Goal: Complete application form

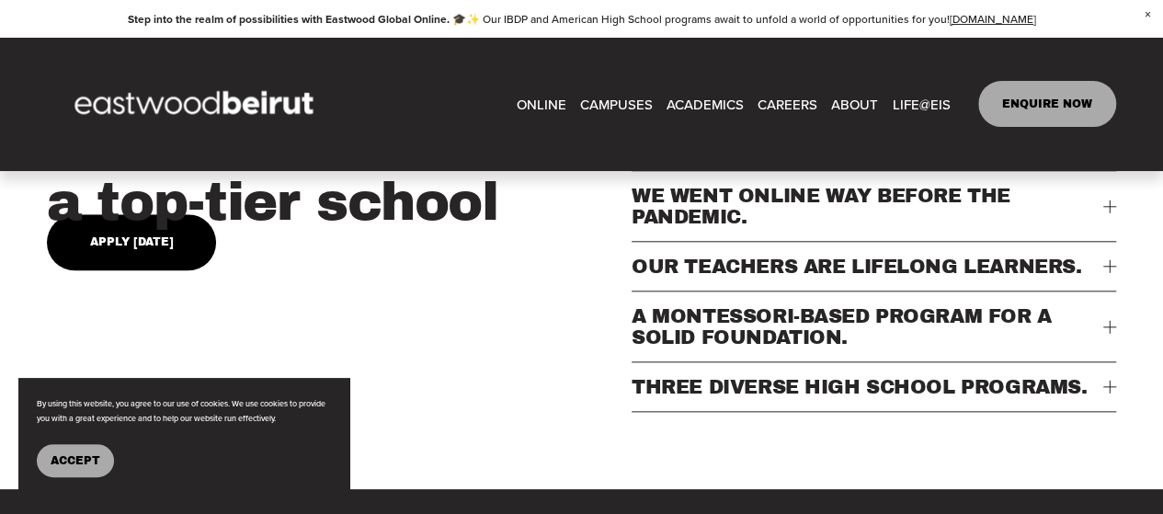
scroll to position [187, 0]
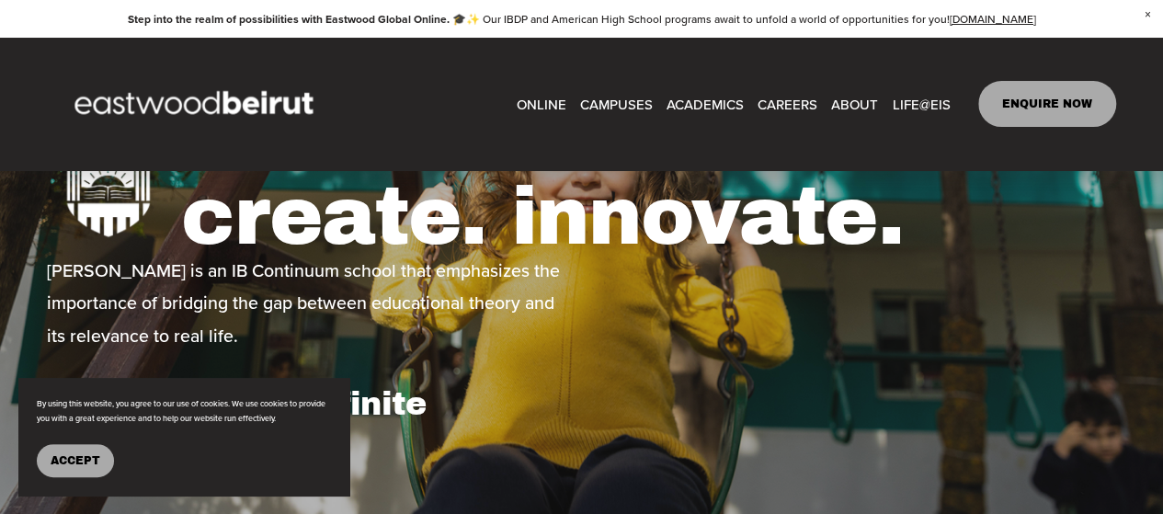
click at [1041, 111] on link "ENQUIRE NOW" at bounding box center [1047, 104] width 139 height 46
type input "*****"
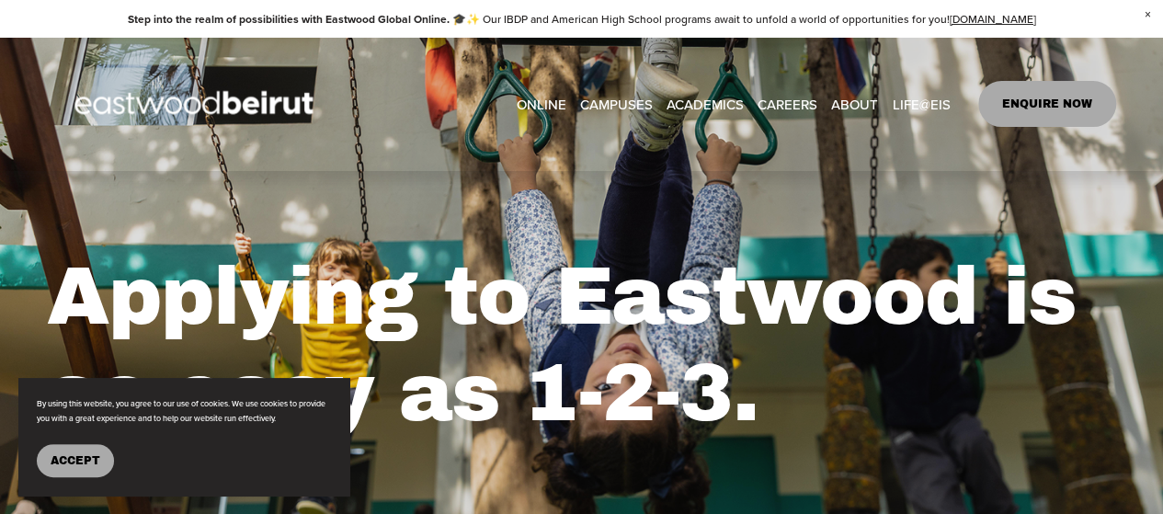
click at [557, 101] on link "ONLINE" at bounding box center [541, 104] width 50 height 28
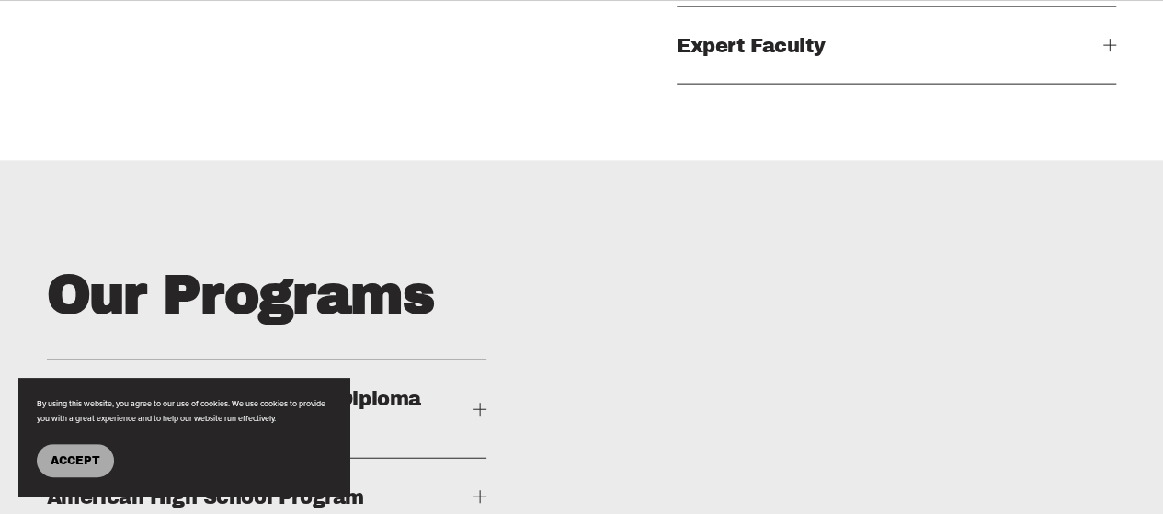
scroll to position [2390, 0]
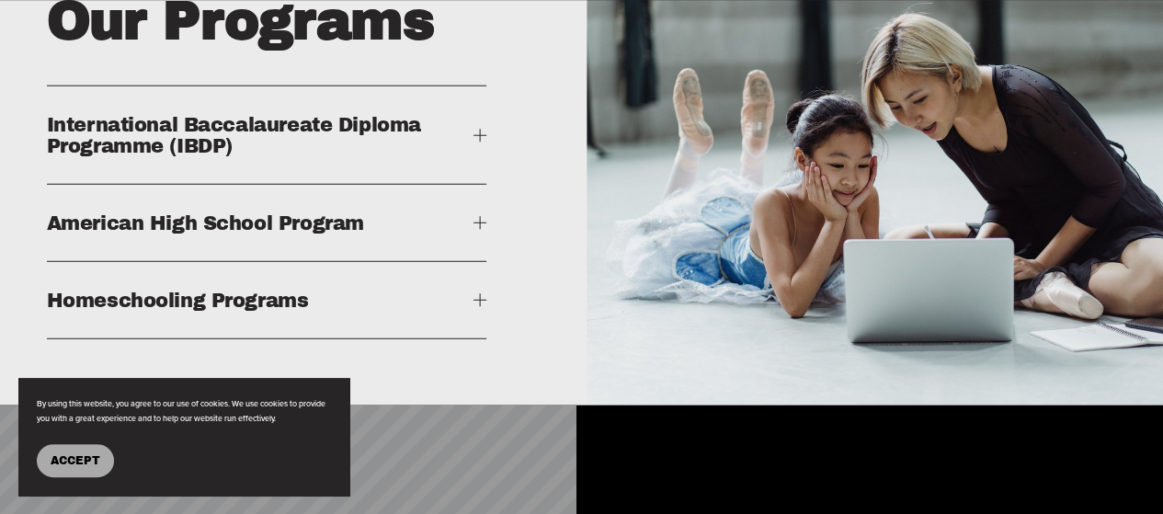
click at [89, 460] on span "Accept" at bounding box center [76, 460] width 50 height 13
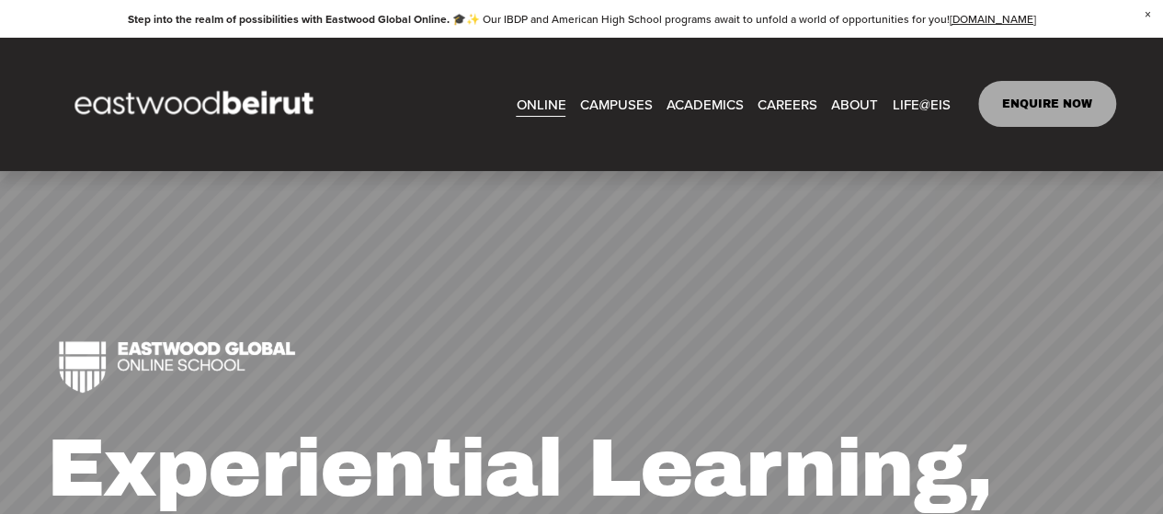
scroll to position [0, 0]
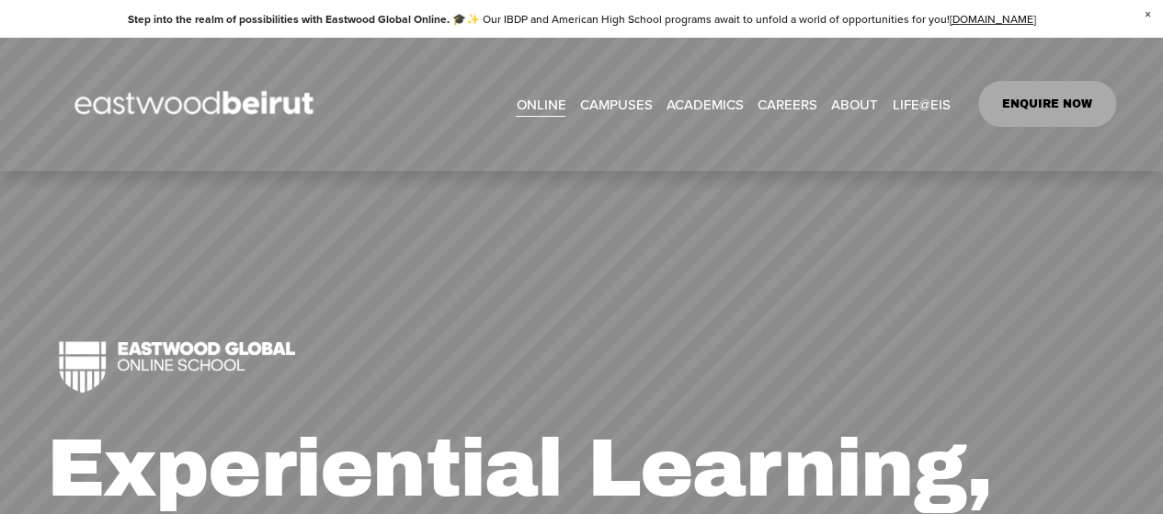
click at [1066, 112] on link "ENQUIRE NOW" at bounding box center [1047, 104] width 139 height 46
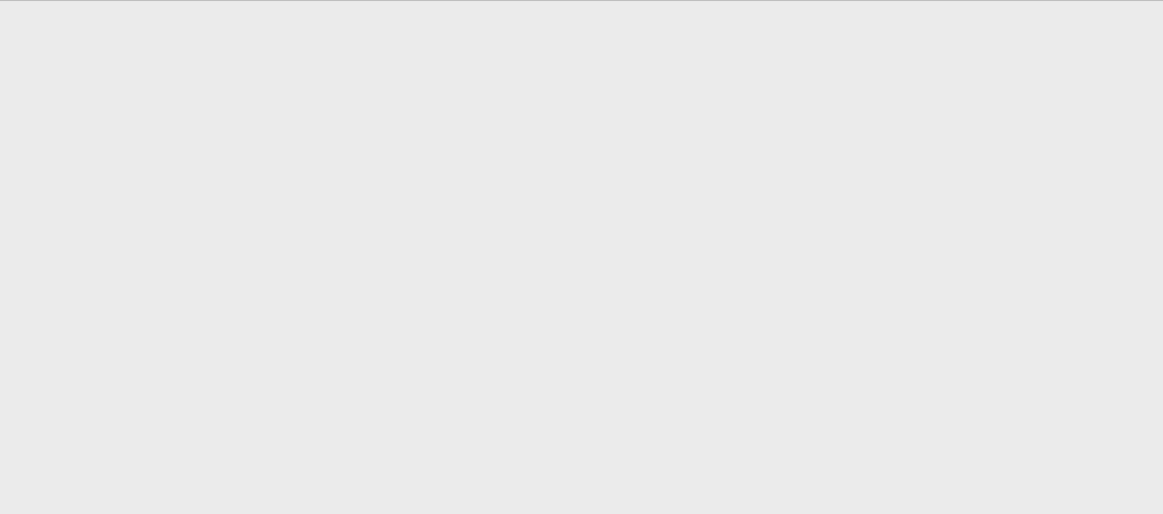
scroll to position [871, 0]
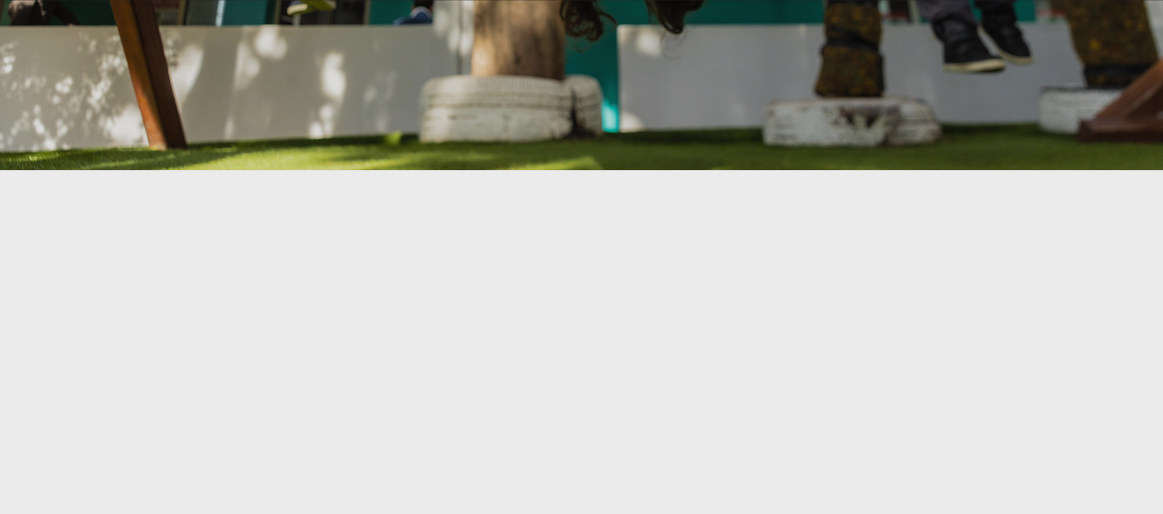
scroll to position [487, 0]
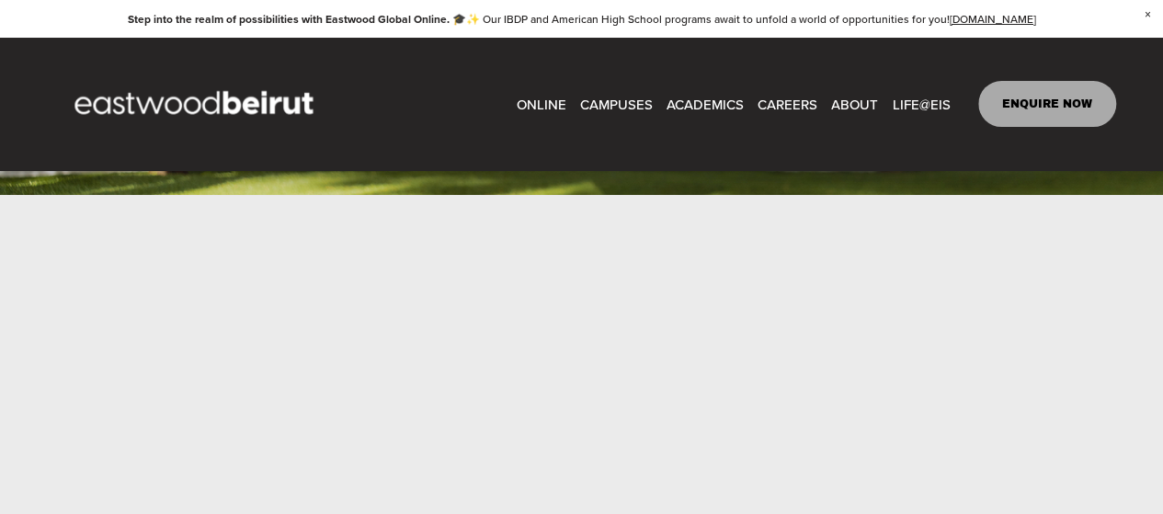
click at [1033, 109] on link "ENQUIRE NOW" at bounding box center [1047, 104] width 139 height 46
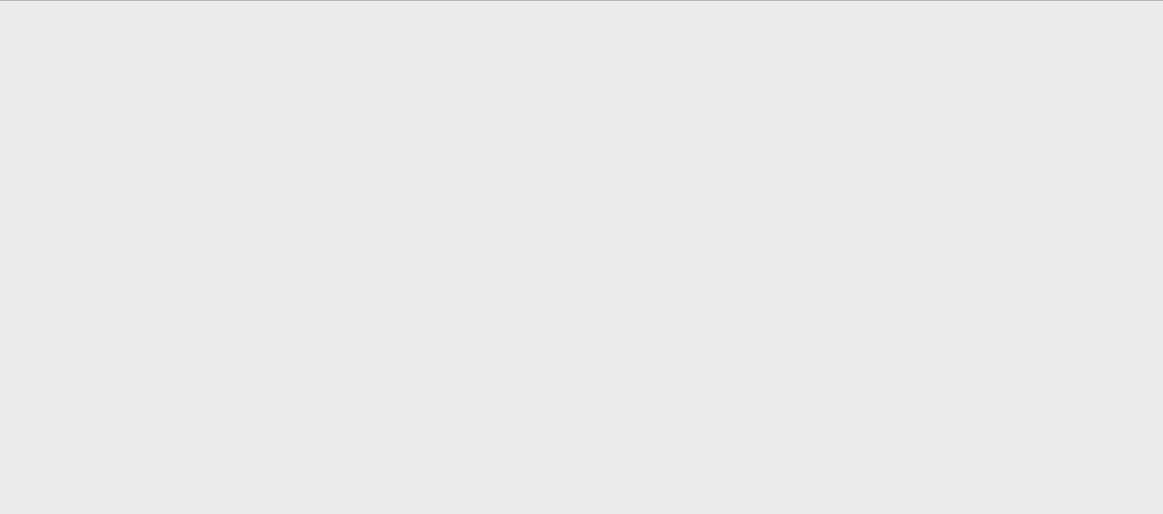
scroll to position [842, 0]
drag, startPoint x: 1136, startPoint y: 171, endPoint x: 1129, endPoint y: 195, distance: 25.0
click at [1143, 174] on div at bounding box center [581, 324] width 1163 height 817
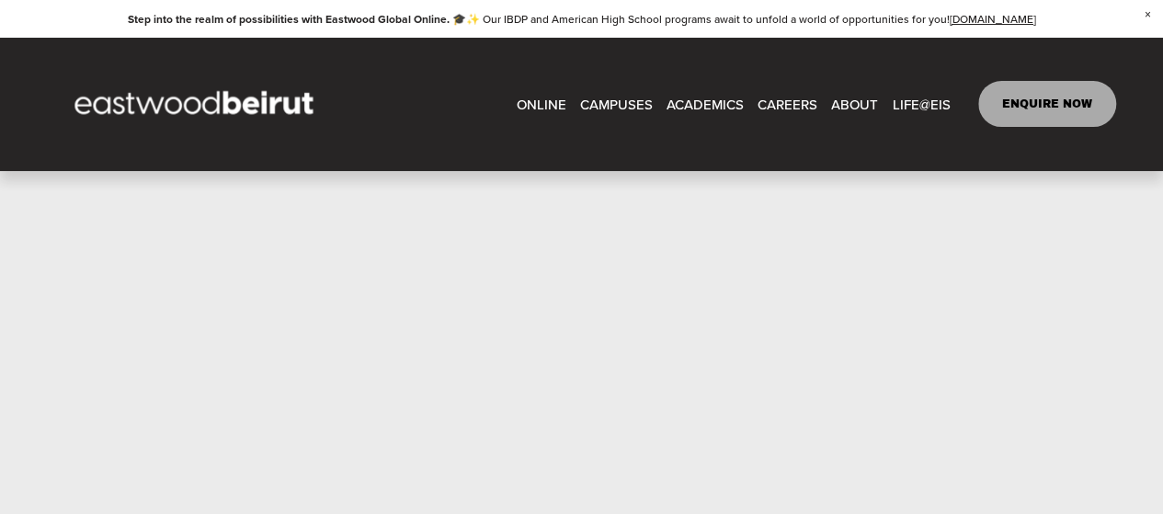
scroll to position [566, 0]
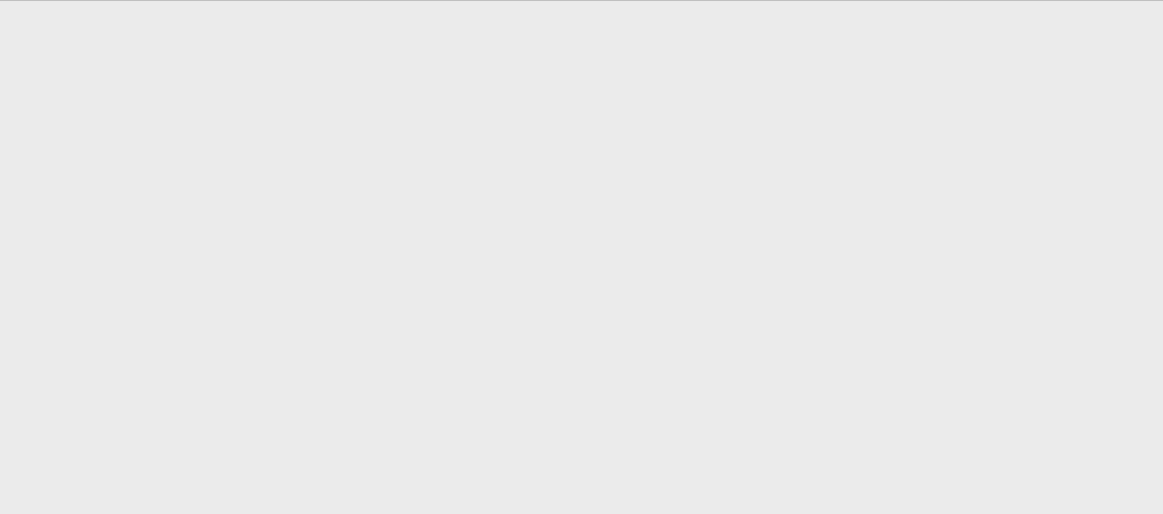
scroll to position [1132, 0]
